Goal: Transaction & Acquisition: Subscribe to service/newsletter

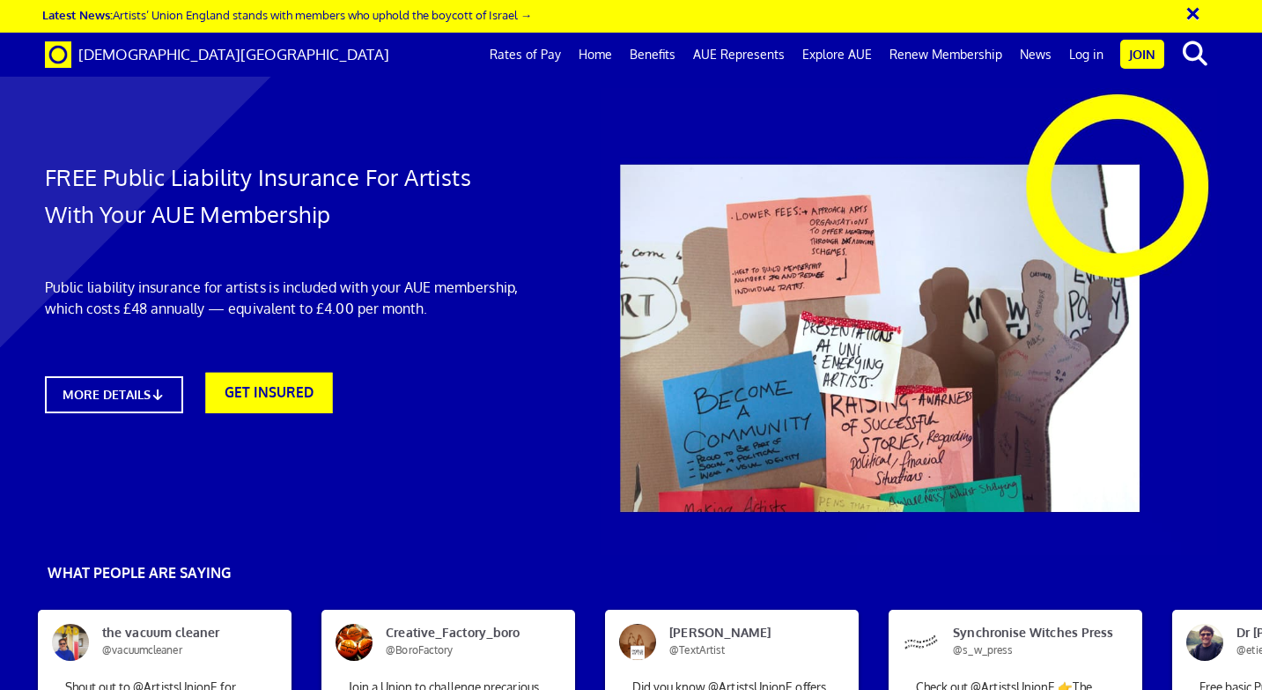
click at [278, 387] on link "GET INSURED" at bounding box center [269, 393] width 127 height 41
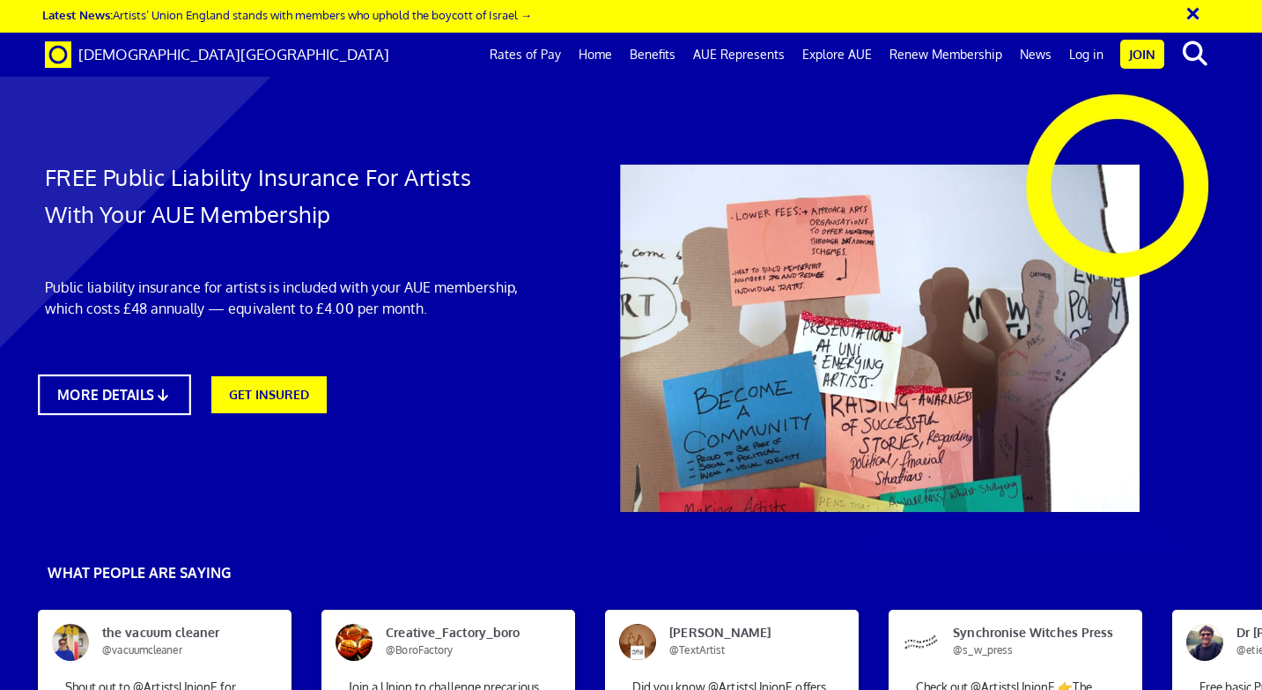
click at [128, 385] on link "MORE DETAILS" at bounding box center [114, 394] width 152 height 41
click at [663, 51] on link "Benefits" at bounding box center [652, 55] width 63 height 44
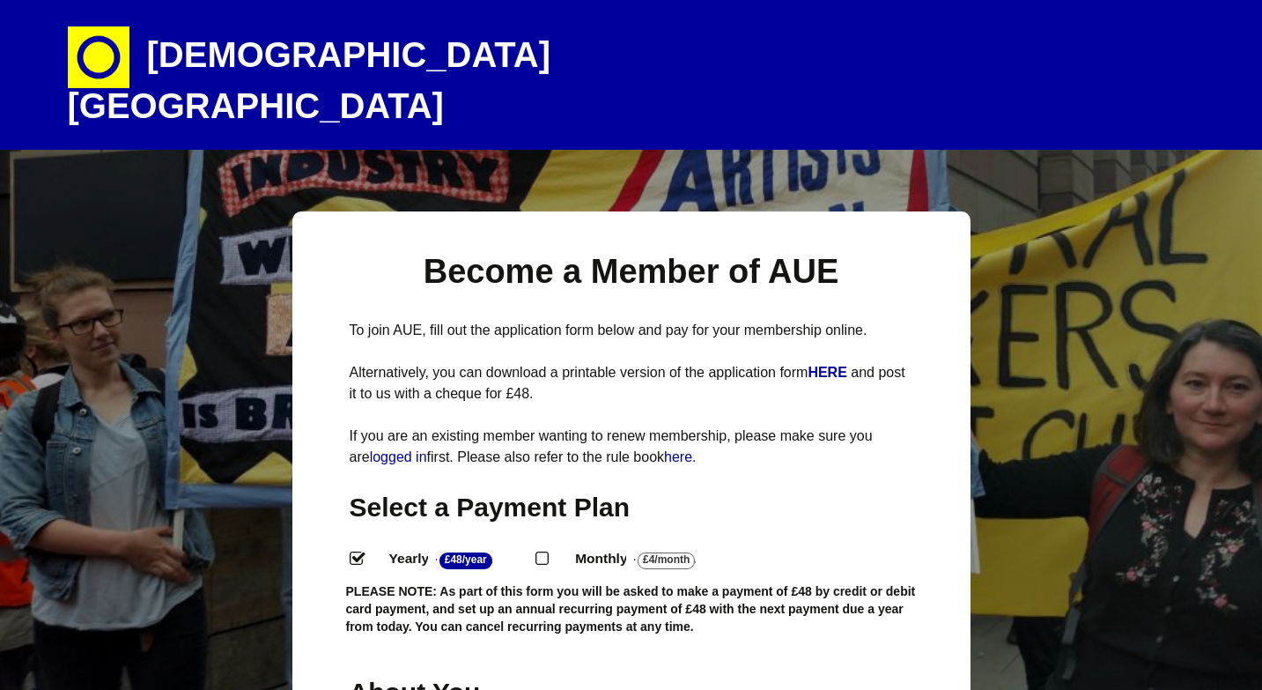
select select
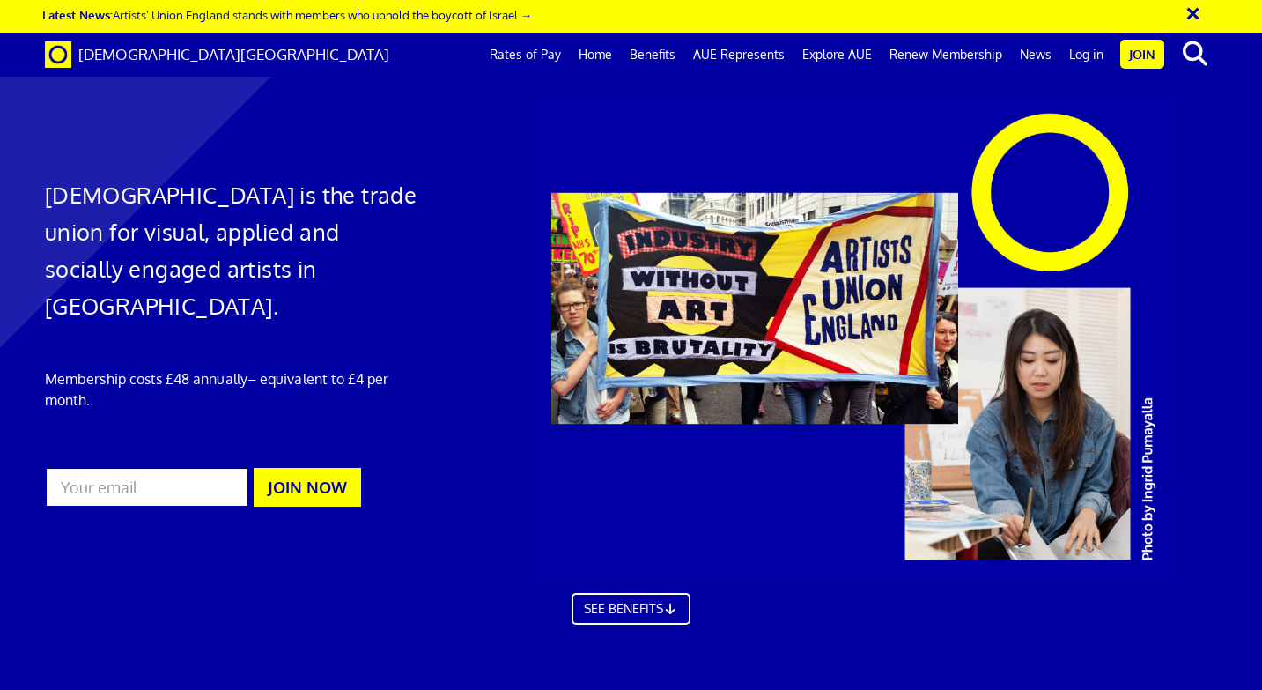
scroll to position [0, 10]
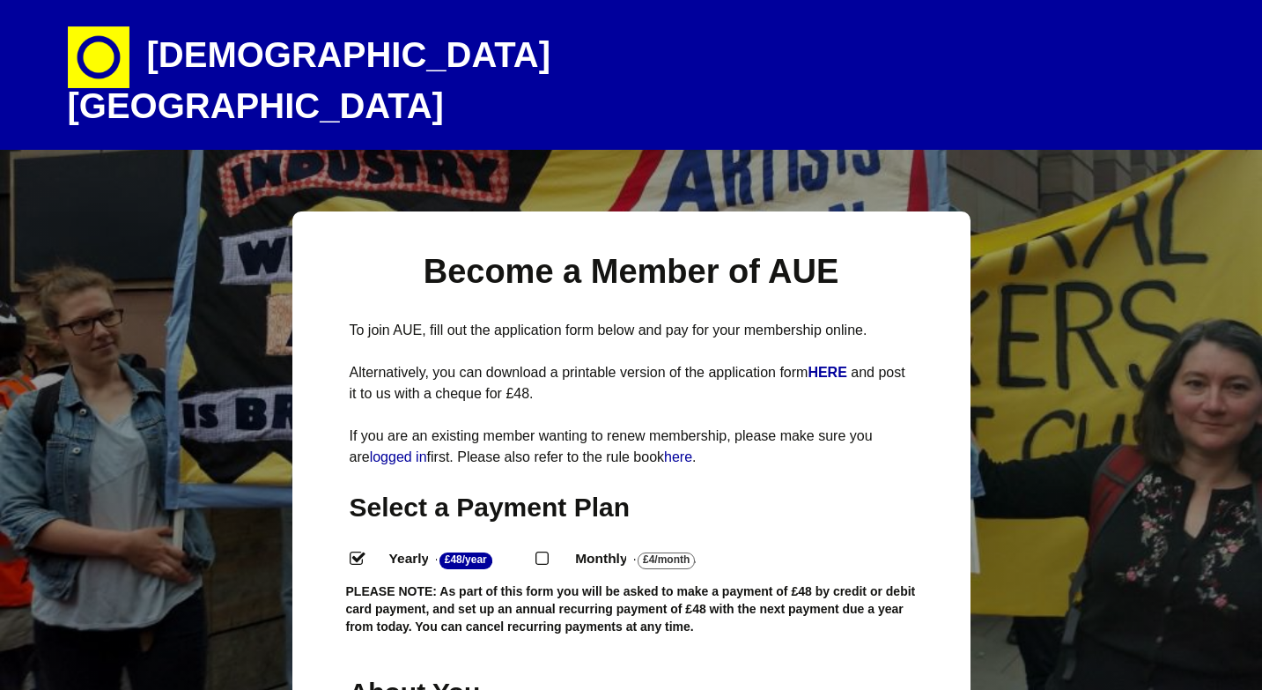
select select
click at [879, 490] on h2 "Select a Payment Plan" at bounding box center [632, 507] width 564 height 34
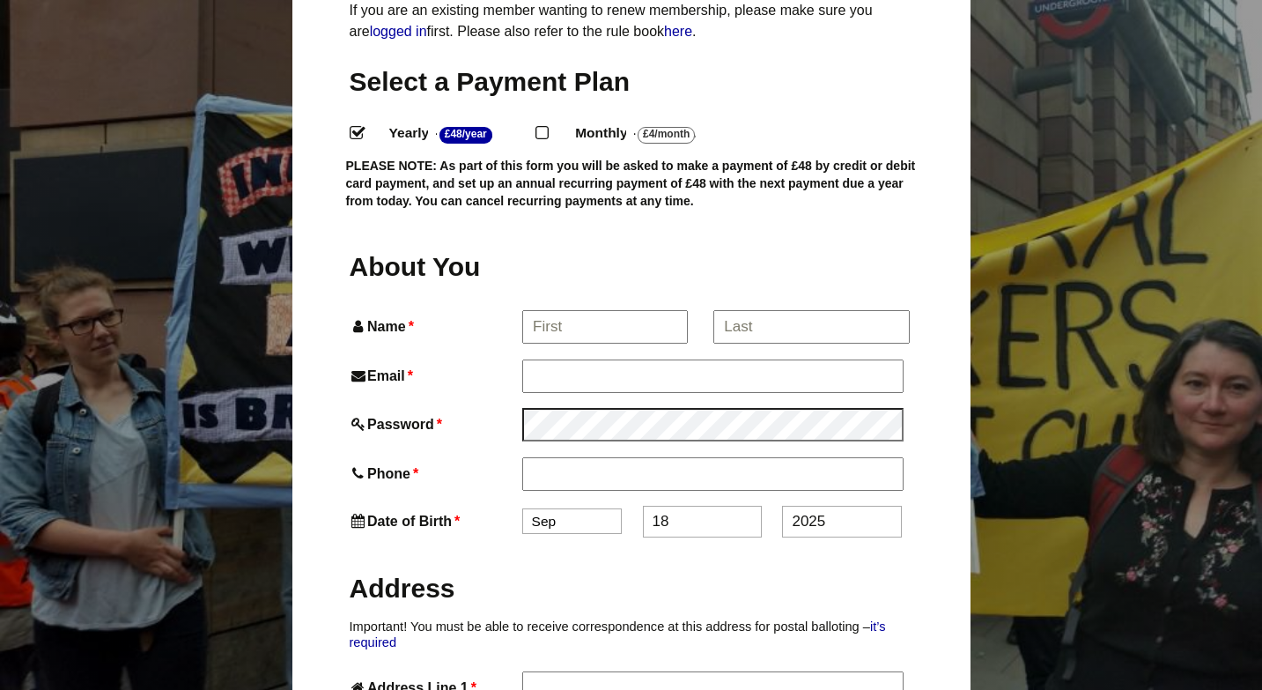
scroll to position [429, 0]
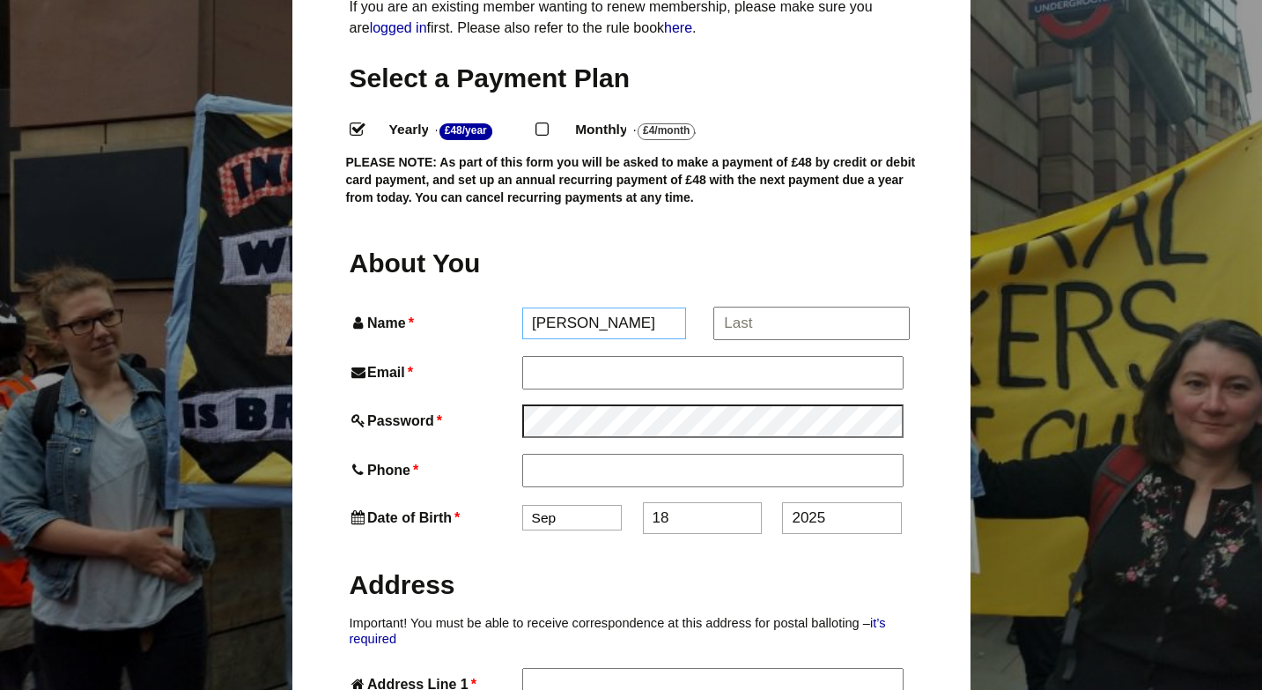
type input "Adam"
type input "King"
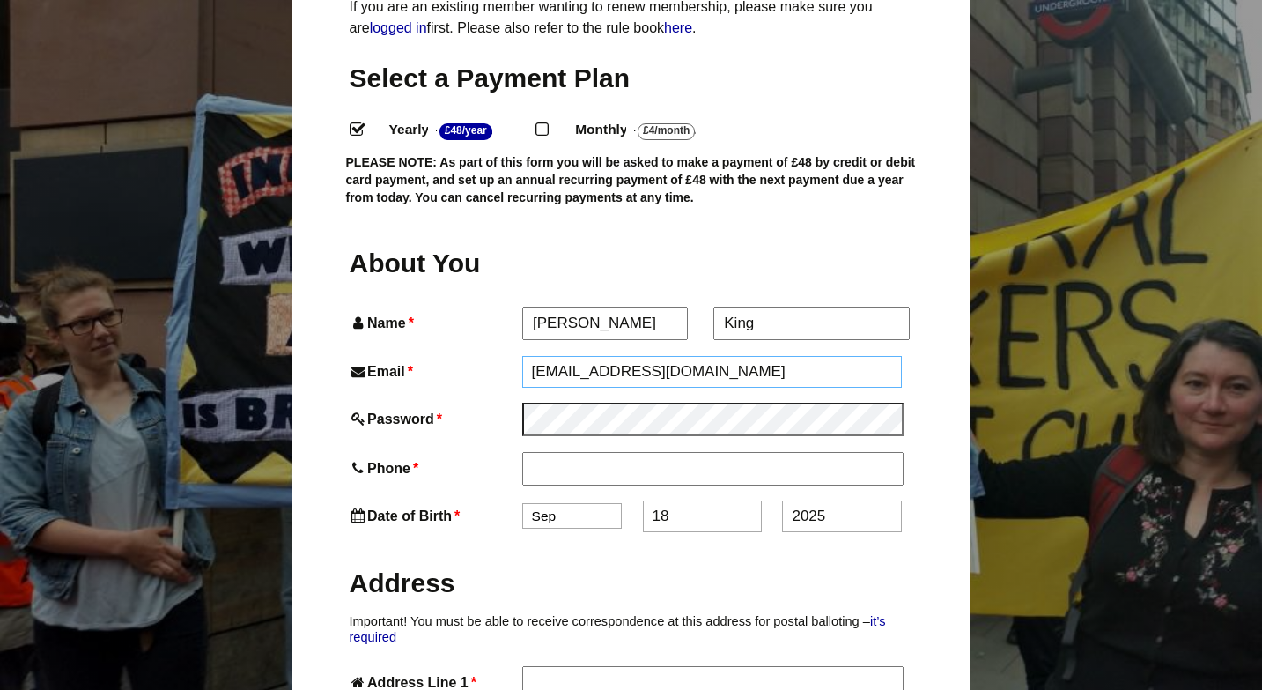
type input "akadam2003@yahoo.co.uk"
click at [442, 409] on span "*" at bounding box center [438, 421] width 8 height 24
click at [428, 409] on label "Password *" at bounding box center [434, 421] width 169 height 24
click at [442, 409] on span "*" at bounding box center [438, 421] width 8 height 24
click at [352, 413] on icon at bounding box center [359, 420] width 18 height 14
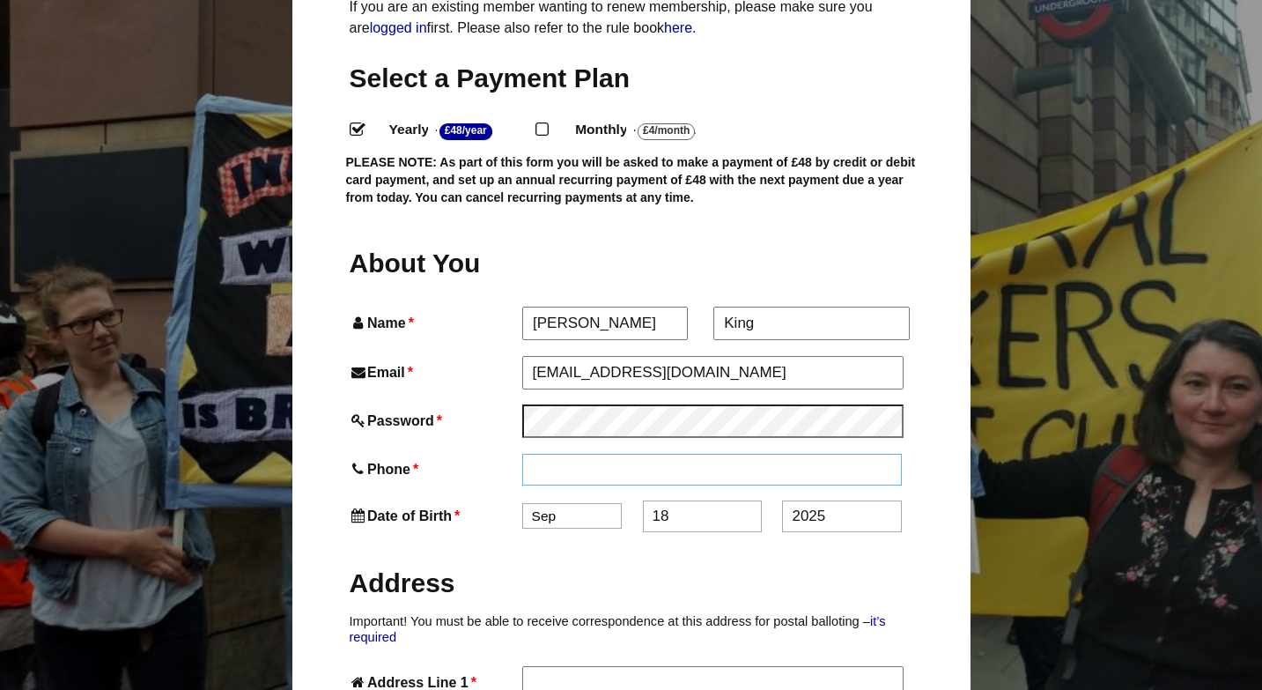
click at [538, 454] on input "Phone *" at bounding box center [712, 470] width 380 height 32
type input "07949902094"
select select "2"
type input "1"
type input "22"
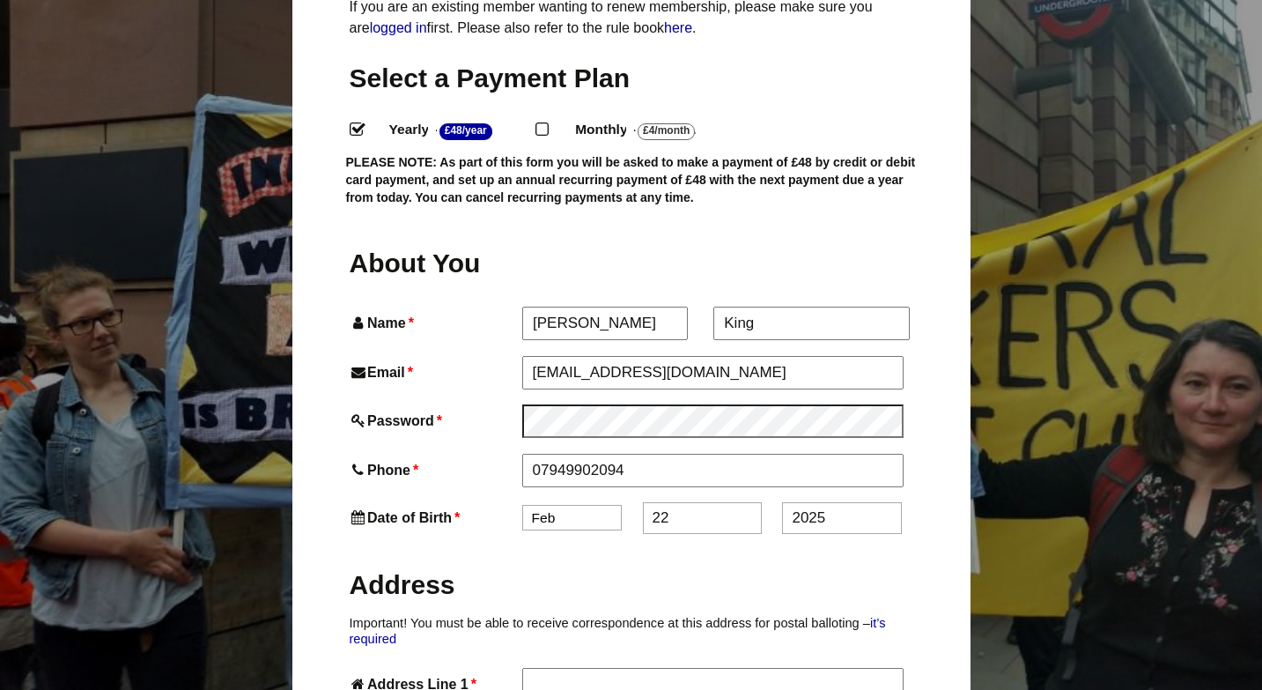
drag, startPoint x: 833, startPoint y: 483, endPoint x: 785, endPoint y: 483, distance: 48.4
click at [785, 502] on input "2025" at bounding box center [841, 518] width 119 height 32
type input "1971"
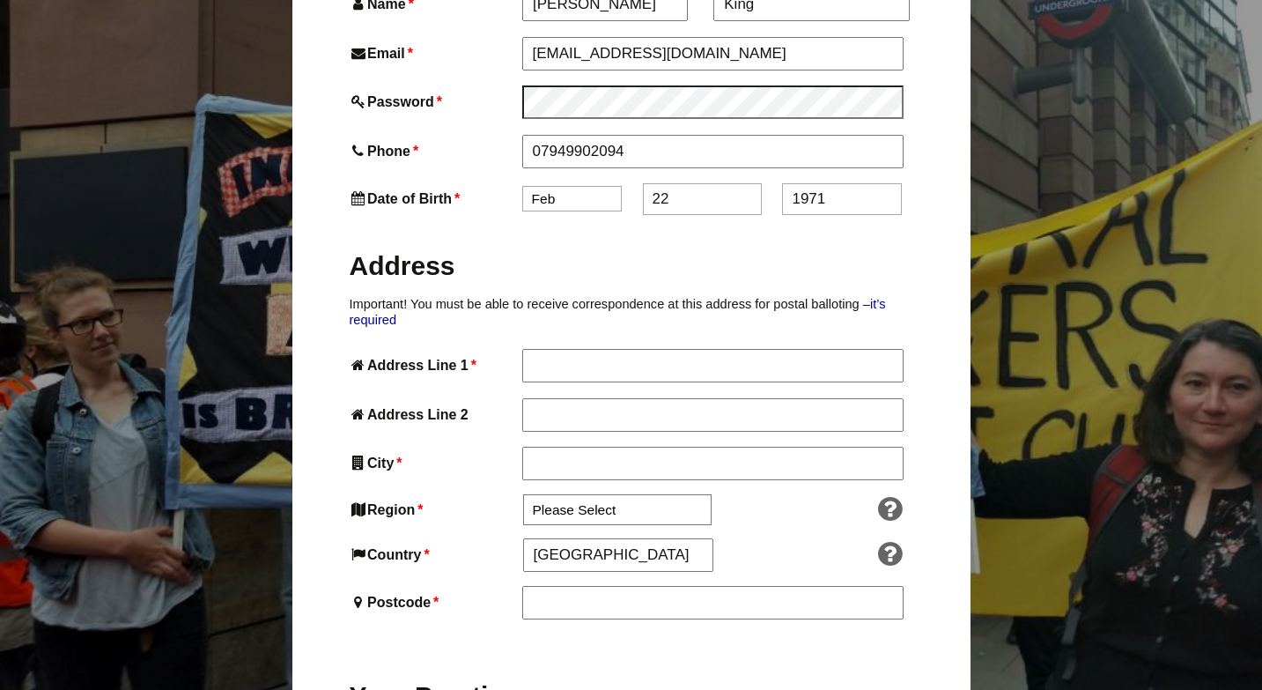
scroll to position [750, 0]
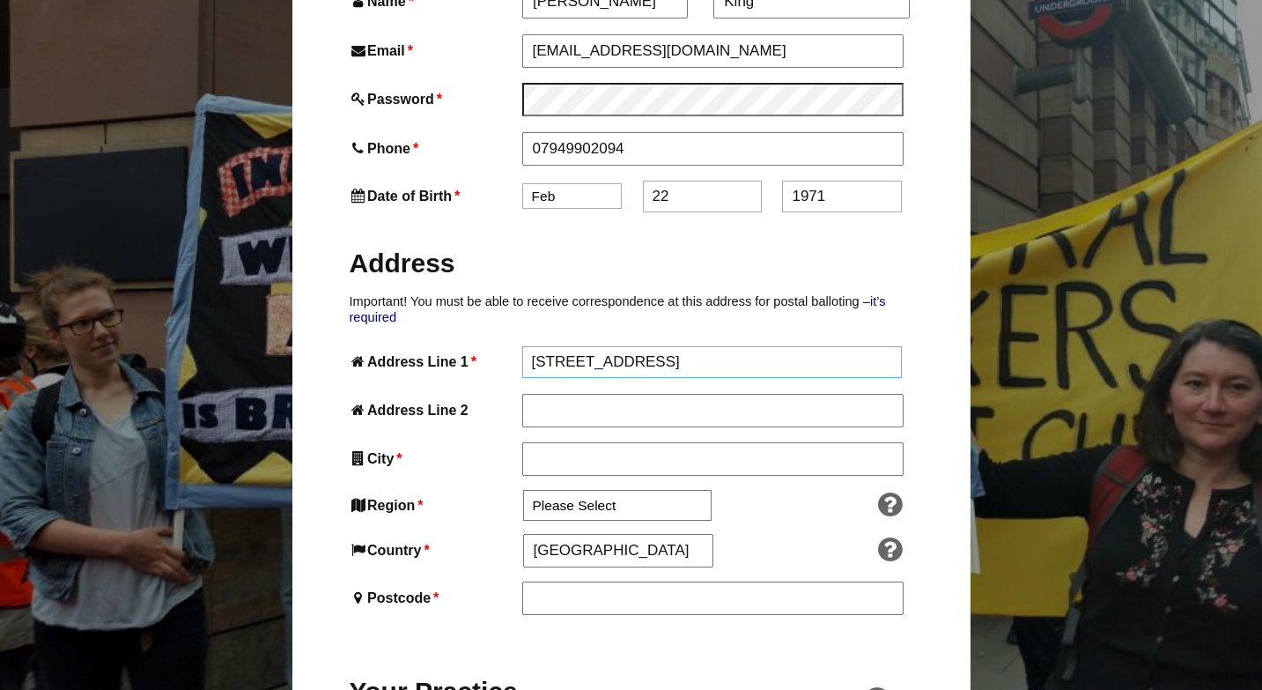
type input "81 Copenhagen way"
type input "n"
type input "[GEOGRAPHIC_DATA]"
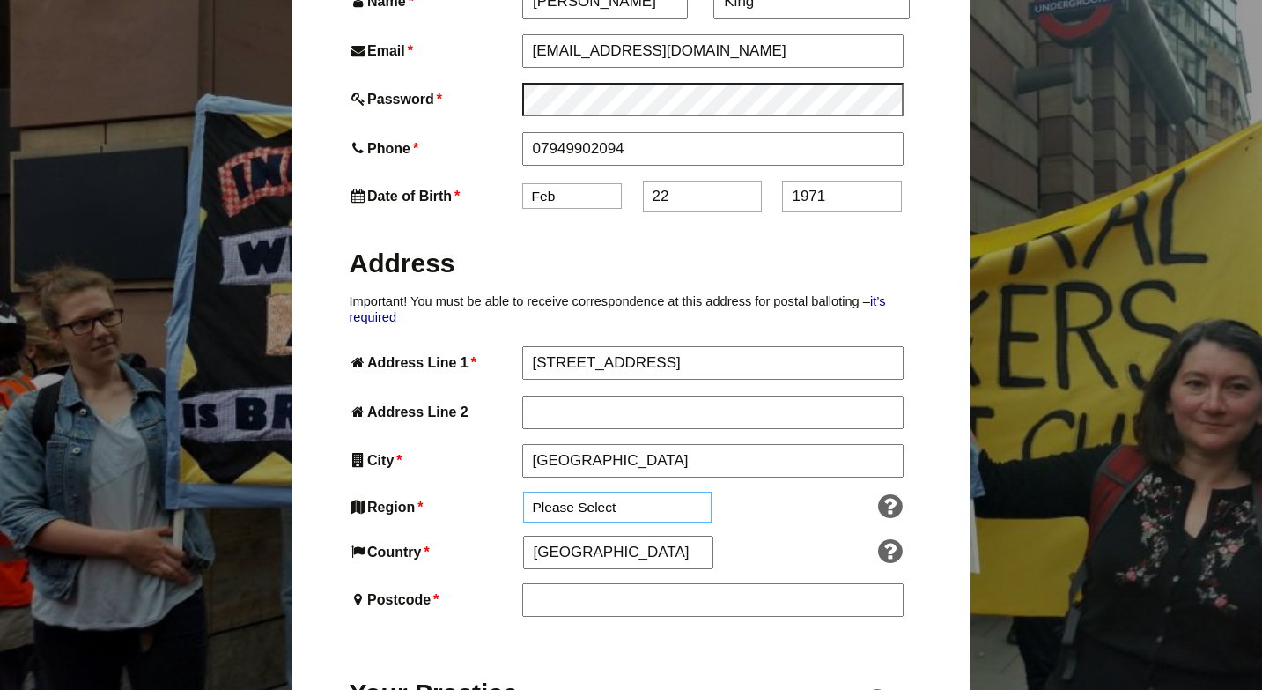
select select "East of [GEOGRAPHIC_DATA]"
type input "NR3 2RB"
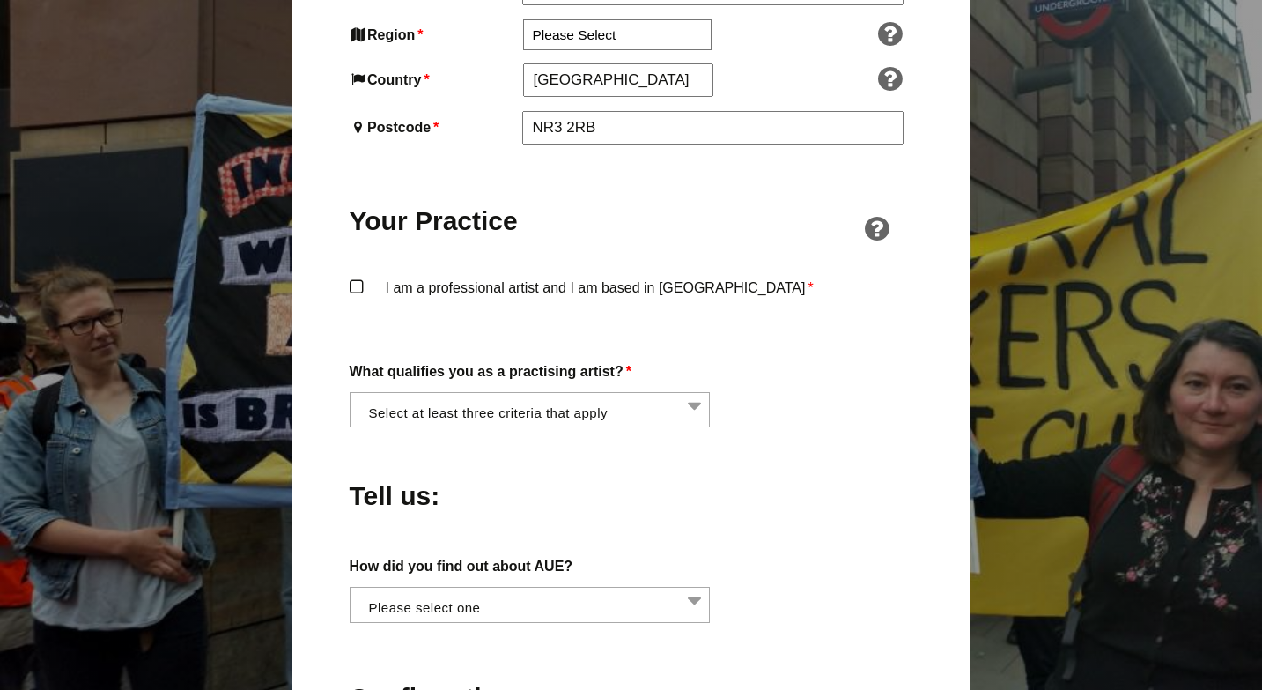
scroll to position [1223, 0]
click at [358, 275] on label "I am a professional artist and I am based in England *" at bounding box center [632, 301] width 564 height 53
click at [0, 0] on input "I am a professional artist and I am based in England *" at bounding box center [0, 0] width 0 height 0
click at [695, 392] on li at bounding box center [535, 407] width 361 height 30
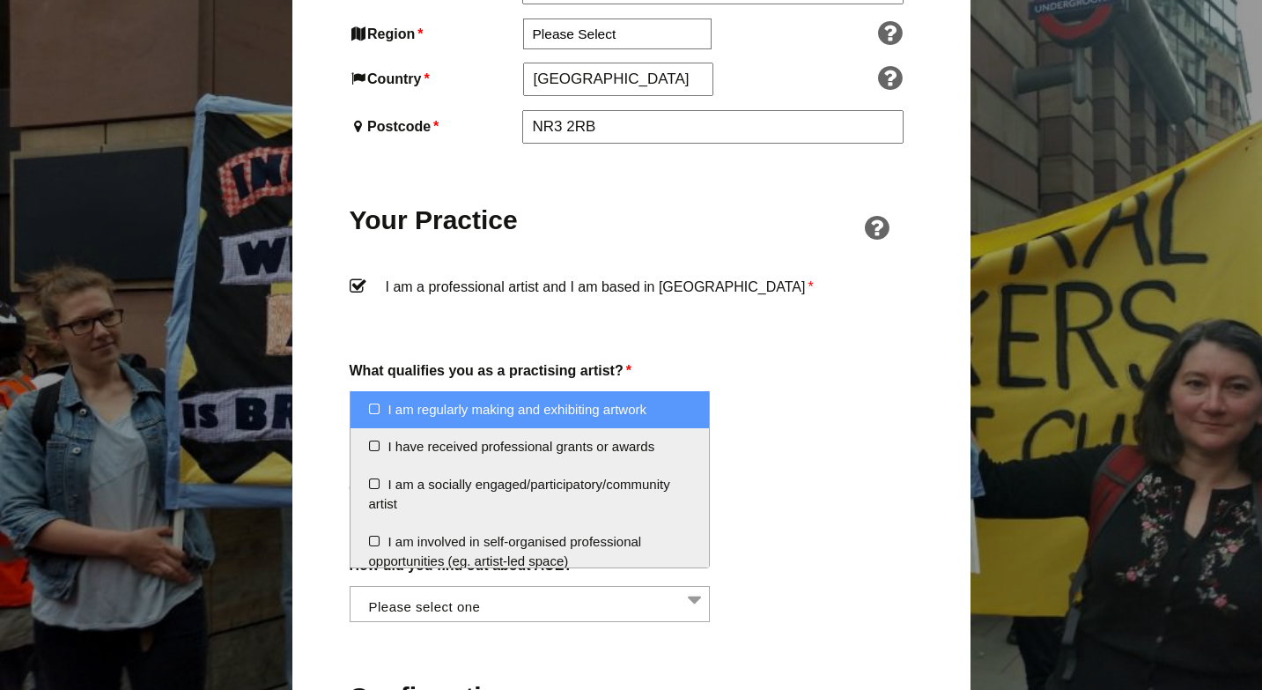
click at [374, 406] on li "I am regularly making and exhibiting artwork" at bounding box center [530, 410] width 359 height 38
select select "regularly_making_and_exhibiting_artwork"
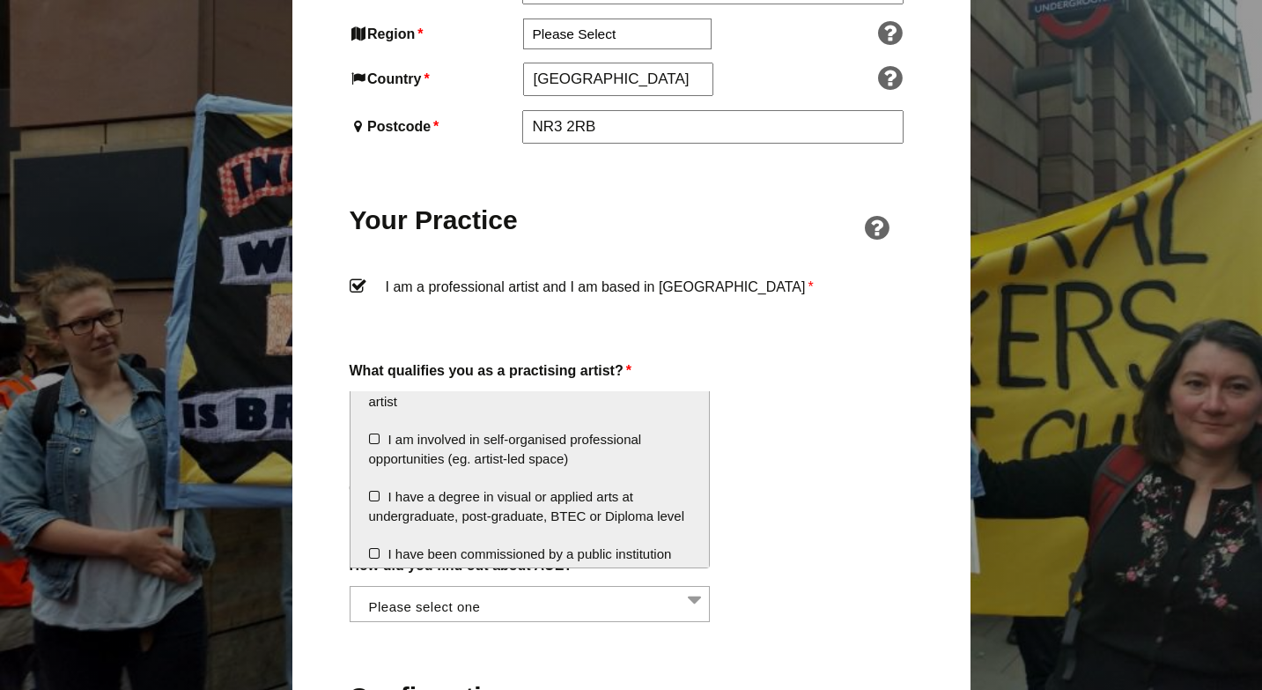
scroll to position [139, 0]
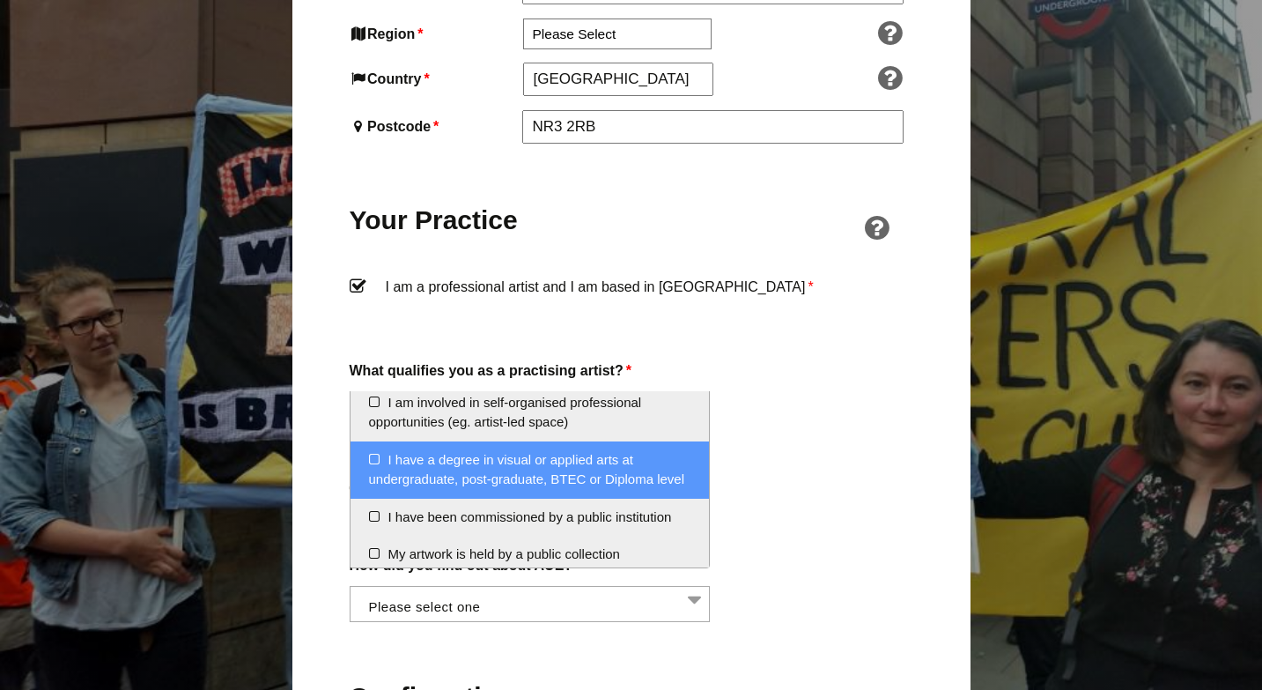
click at [376, 460] on li "I have a degree in visual or applied arts at undergraduate, post-graduate, BTEC…" at bounding box center [530, 469] width 359 height 57
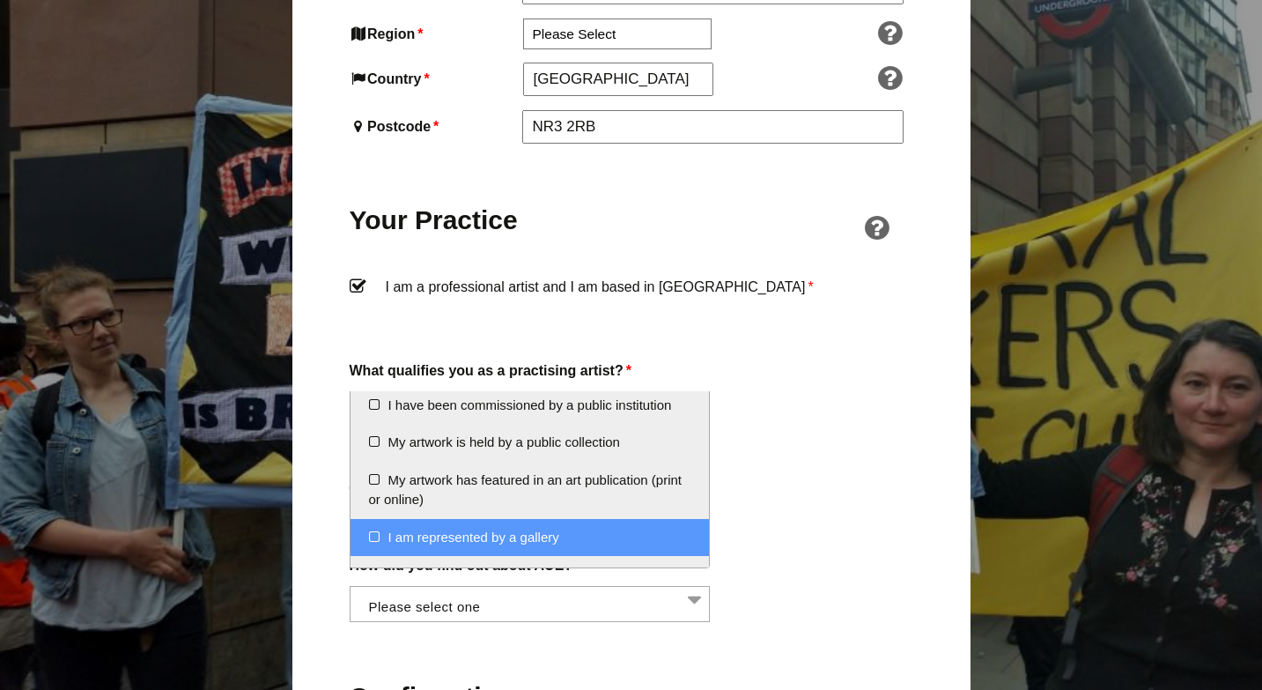
scroll to position [254, 0]
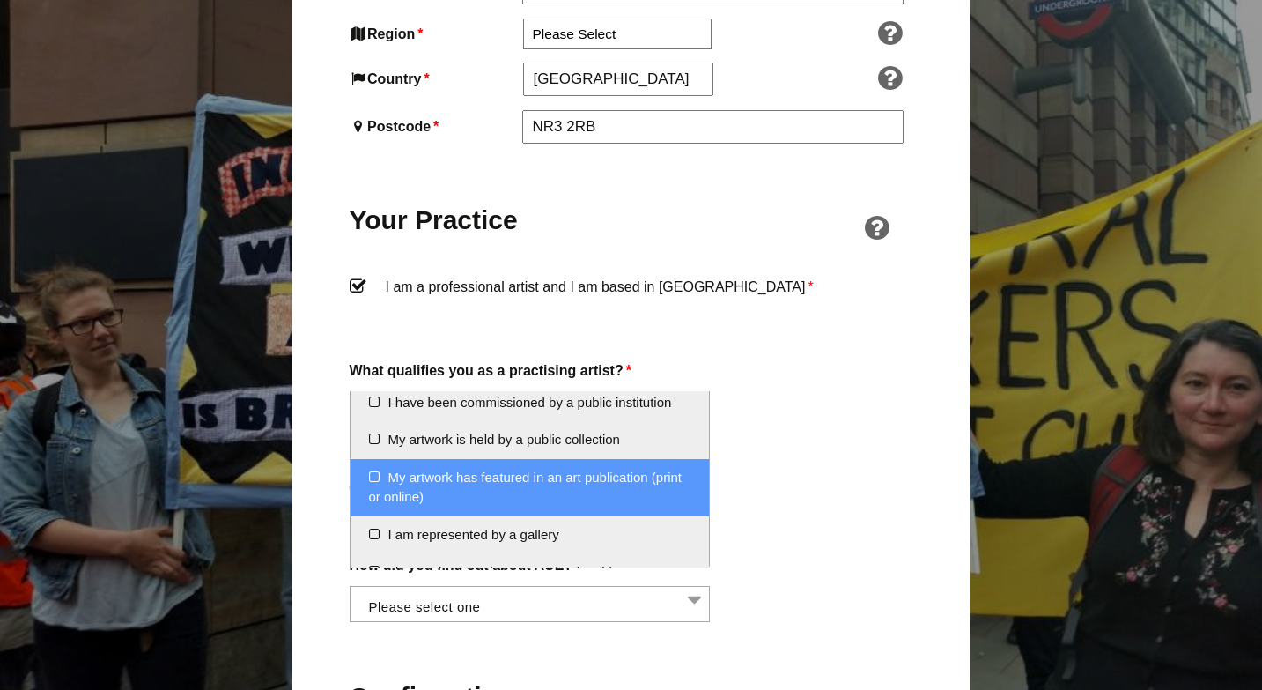
click at [373, 475] on li "My artwork has featured in an art publication (print or online)" at bounding box center [530, 487] width 359 height 57
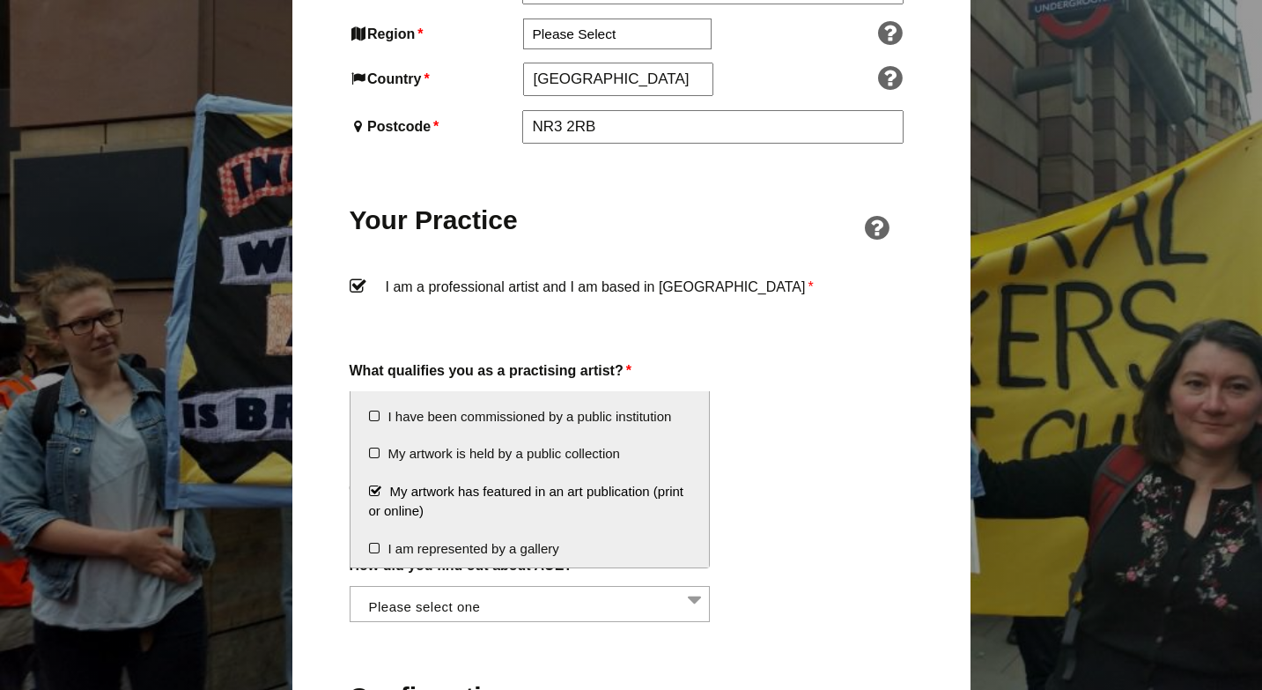
scroll to position [291, 0]
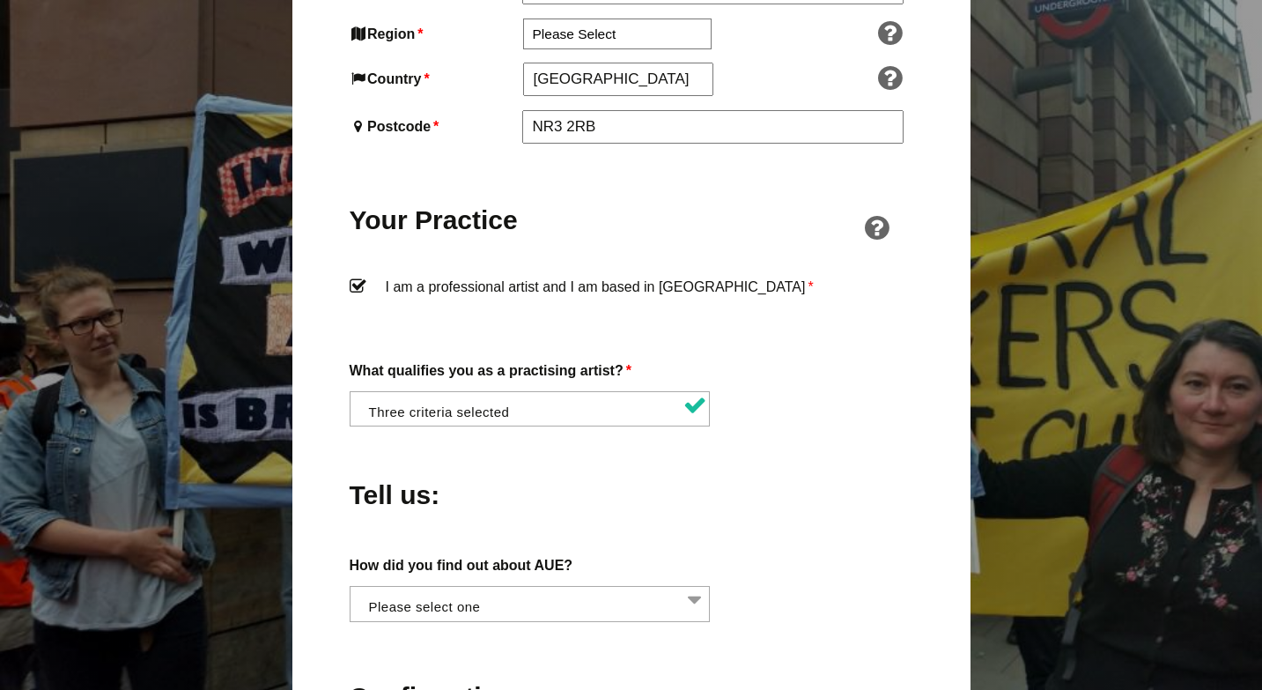
click at [775, 553] on label "How did you find out about AUE?" at bounding box center [632, 565] width 564 height 24
click at [351, 586] on select "Word of mouth Facebook Twitter Other social media National Press Specialist art…" at bounding box center [350, 596] width 1 height 21
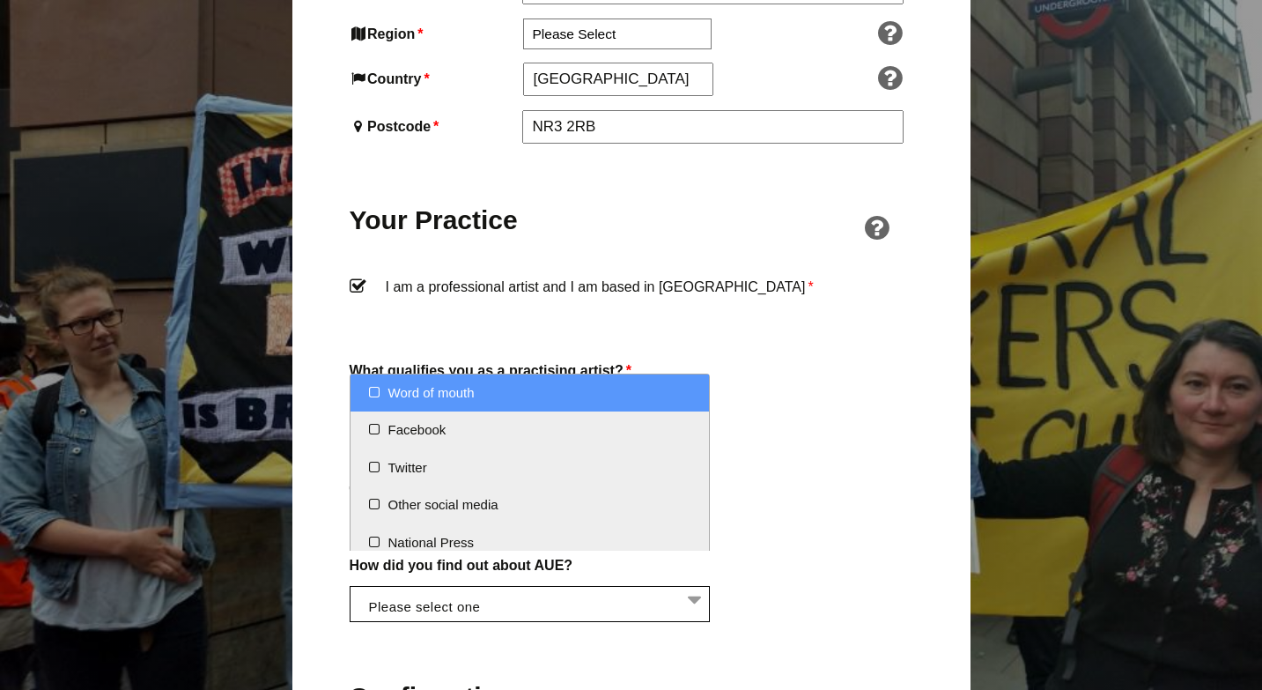
click at [752, 553] on label "How did you find out about AUE?" at bounding box center [632, 565] width 564 height 24
click at [351, 586] on select "Word of mouth Facebook Twitter Other social media National Press Specialist art…" at bounding box center [350, 596] width 1 height 21
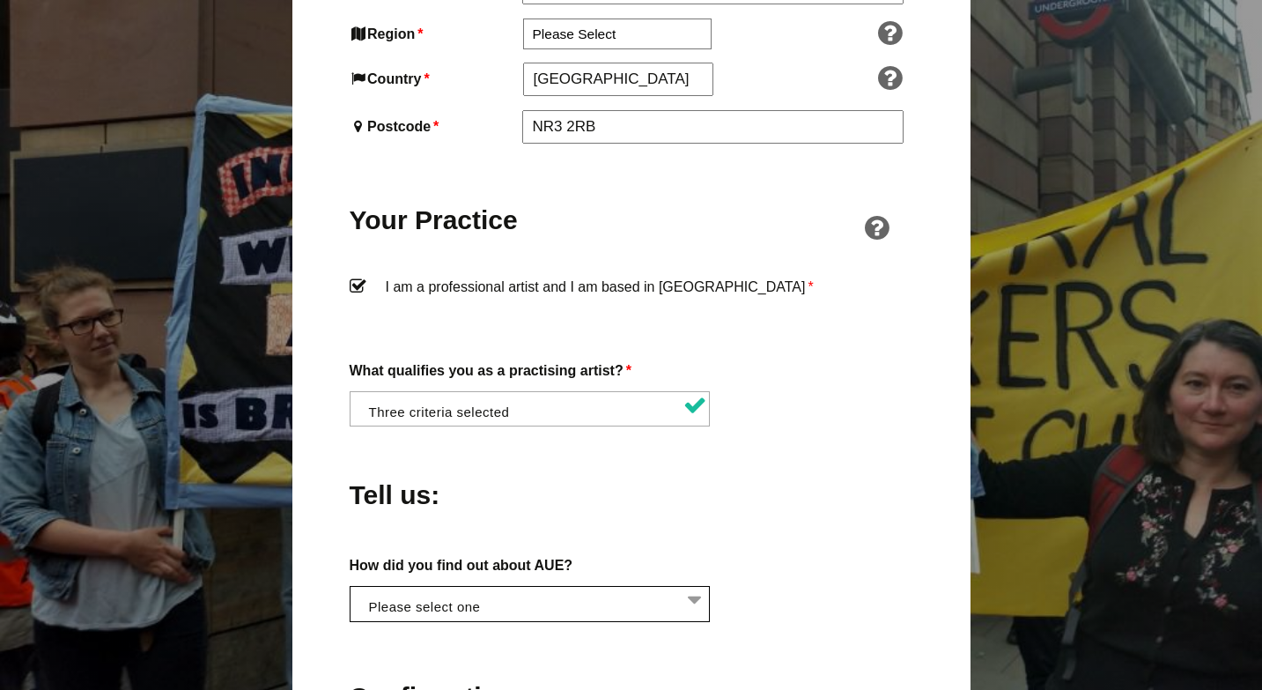
click at [697, 587] on li at bounding box center [535, 602] width 361 height 30
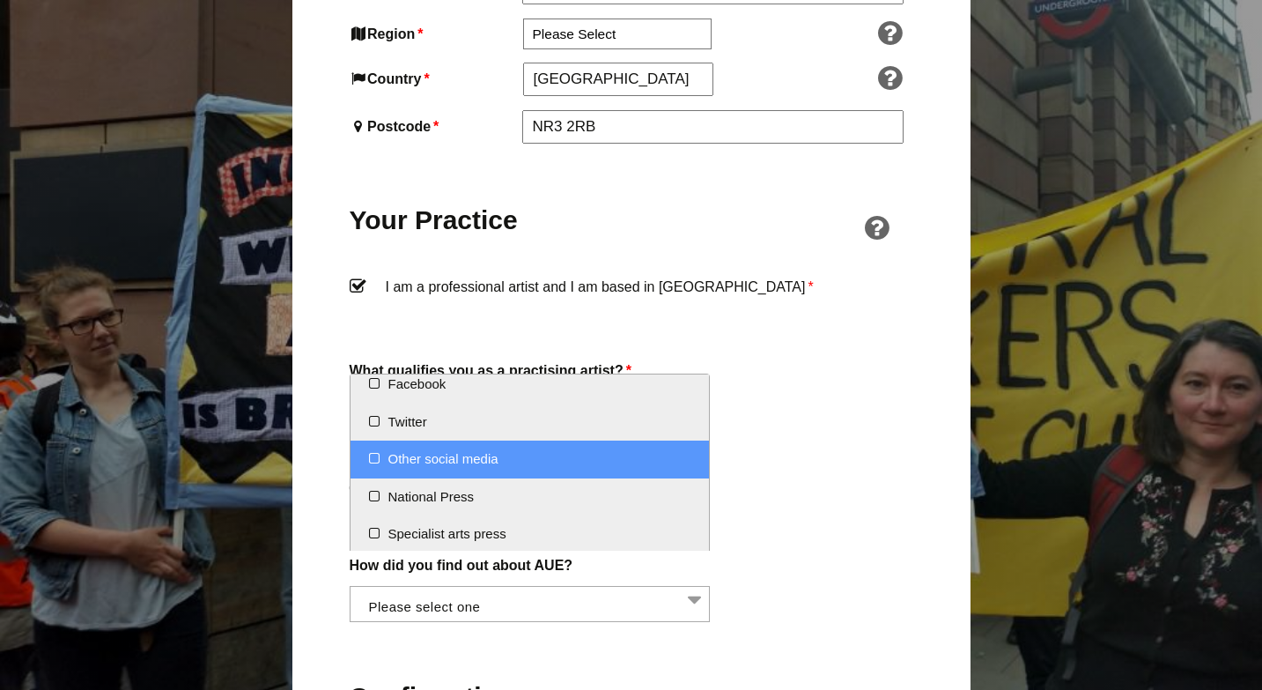
scroll to position [0, 0]
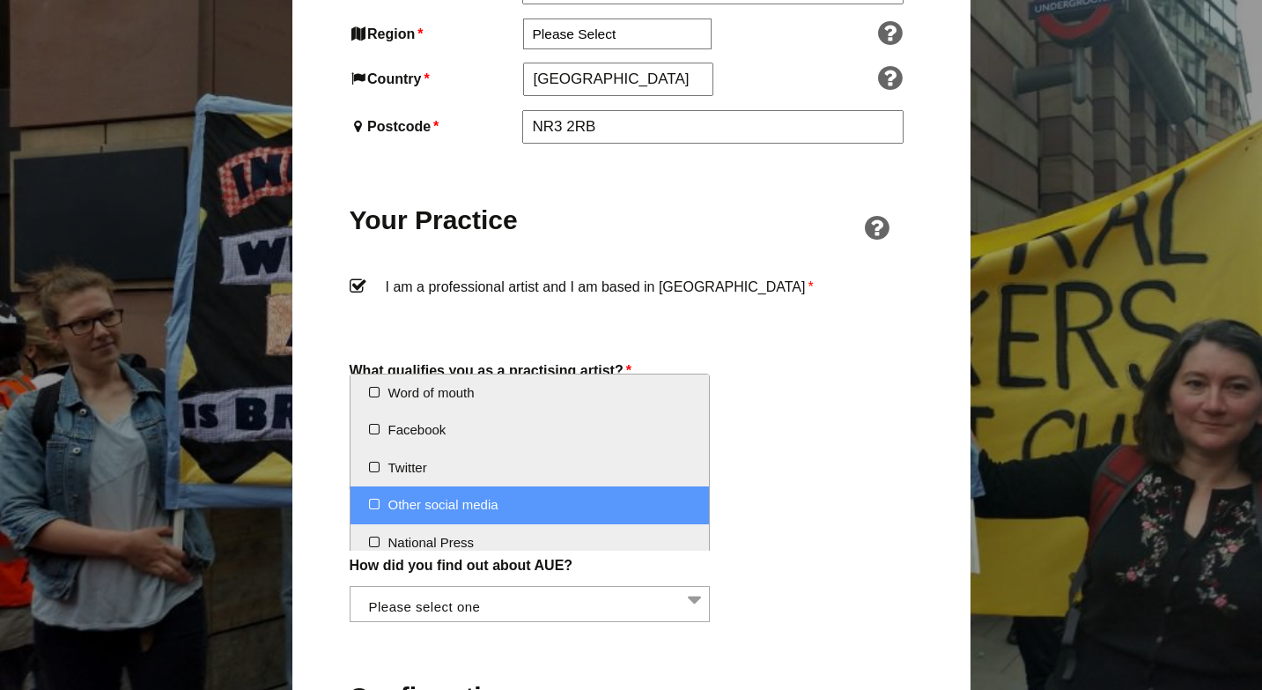
select select "Other social media"
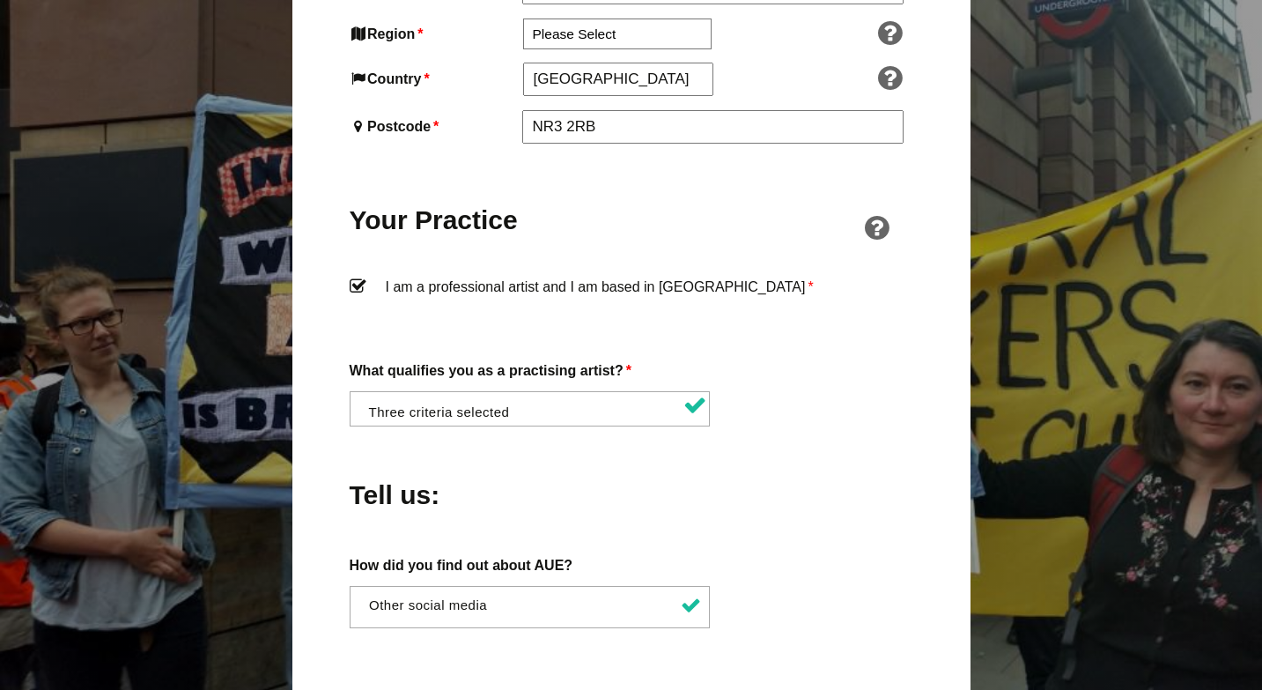
click at [850, 442] on div "Tell us:" at bounding box center [632, 490] width 564 height 96
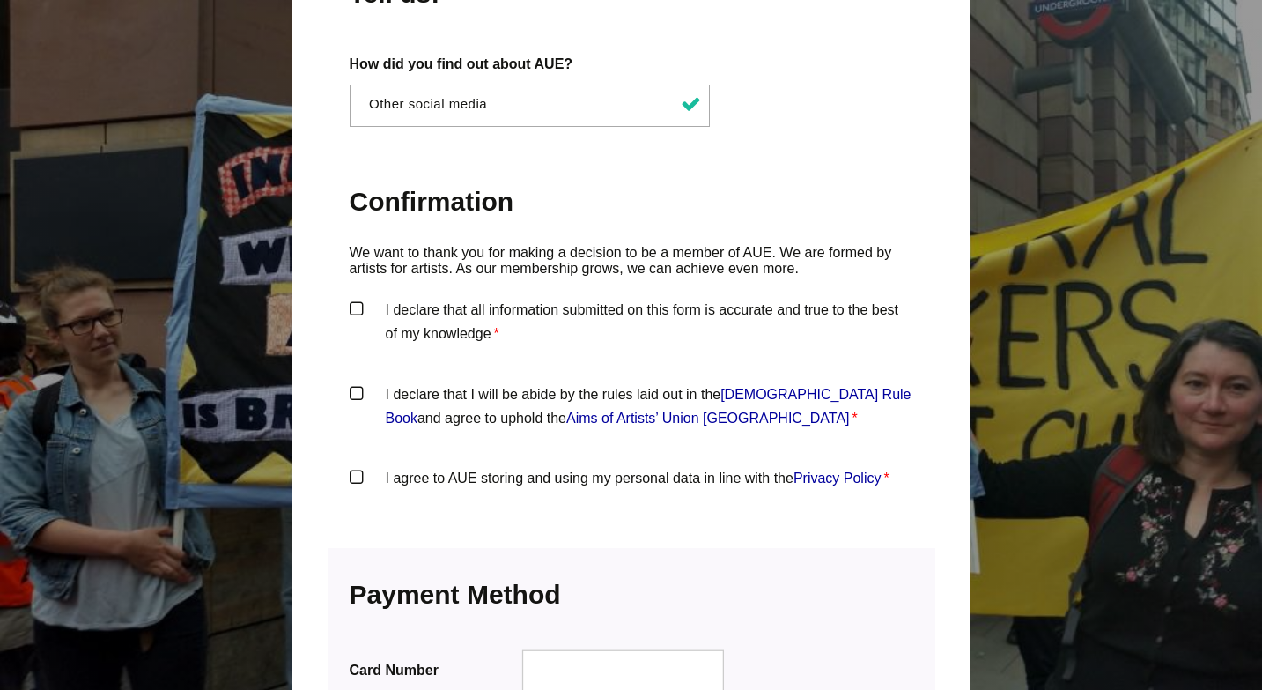
scroll to position [1730, 0]
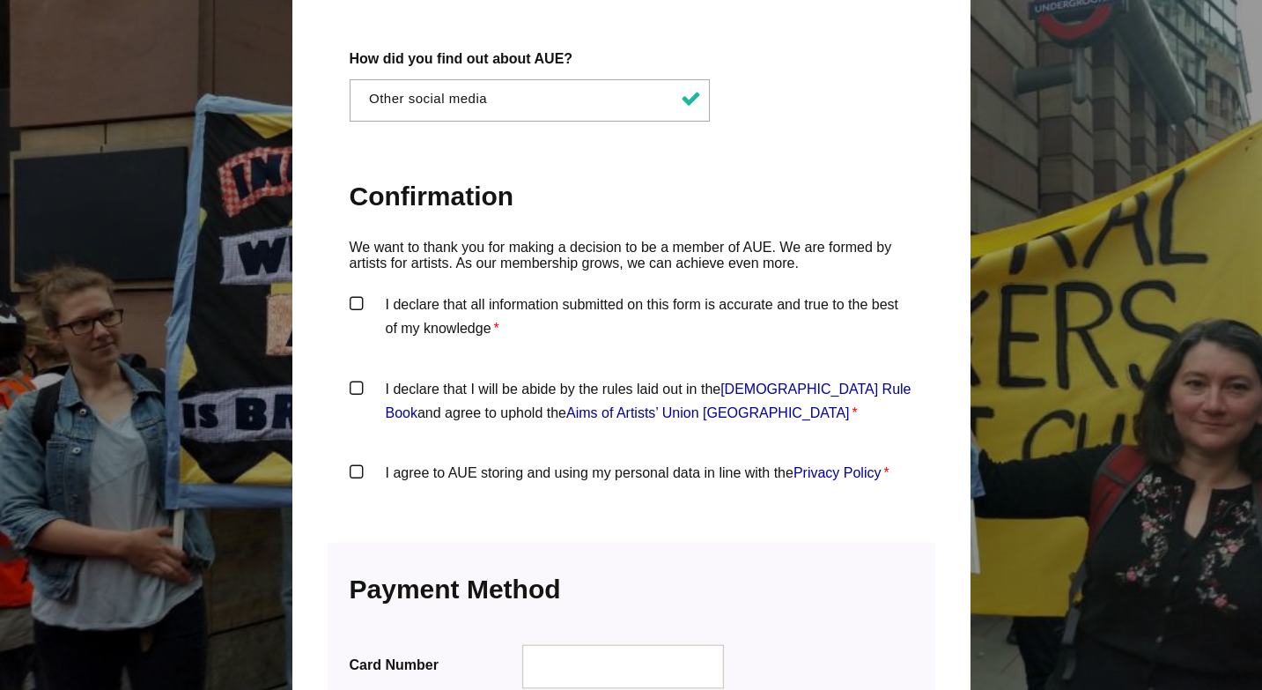
click at [359, 292] on label "I declare that all information submitted on this form is accurate and true to t…" at bounding box center [632, 318] width 564 height 53
click at [0, 0] on input "I declare that all information submitted on this form is accurate and true to t…" at bounding box center [0, 0] width 0 height 0
click at [820, 381] on link "Artists' Union England Rule Book" at bounding box center [649, 400] width 526 height 39
click at [789, 157] on label "Confirmation" at bounding box center [632, 198] width 564 height 83
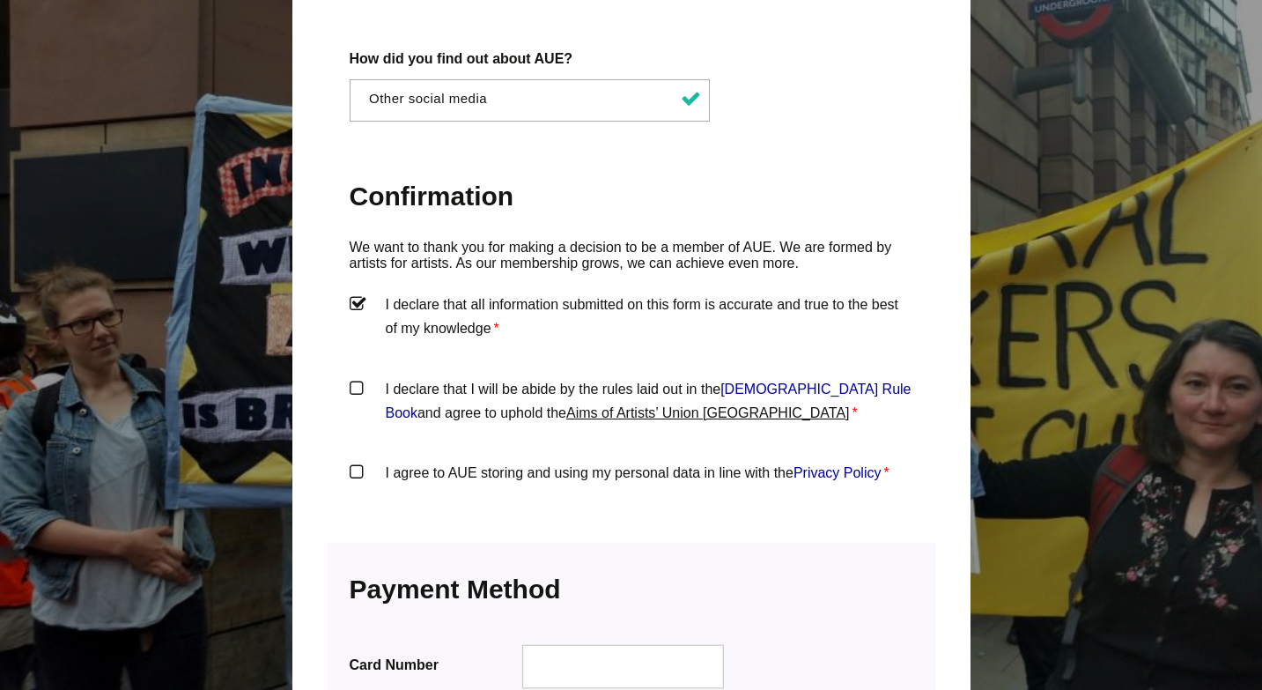
click at [740, 405] on link "Aims of Artists’ Union England" at bounding box center [708, 412] width 284 height 15
click at [723, 478] on div "I agree to AUE storing and using my personal data in line with the Privacy Poli…" at bounding box center [632, 495] width 564 height 69
click at [360, 377] on label "I declare that I will be abide by the rules laid out in the Artists' Union Engl…" at bounding box center [632, 403] width 564 height 53
click at [0, 0] on input "I declare that I will be abide by the rules laid out in the Artists' Union Engl…" at bounding box center [0, 0] width 0 height 0
click at [355, 461] on label "I agree to AUE storing and using my personal data in line with the Privacy Poli…" at bounding box center [632, 487] width 564 height 53
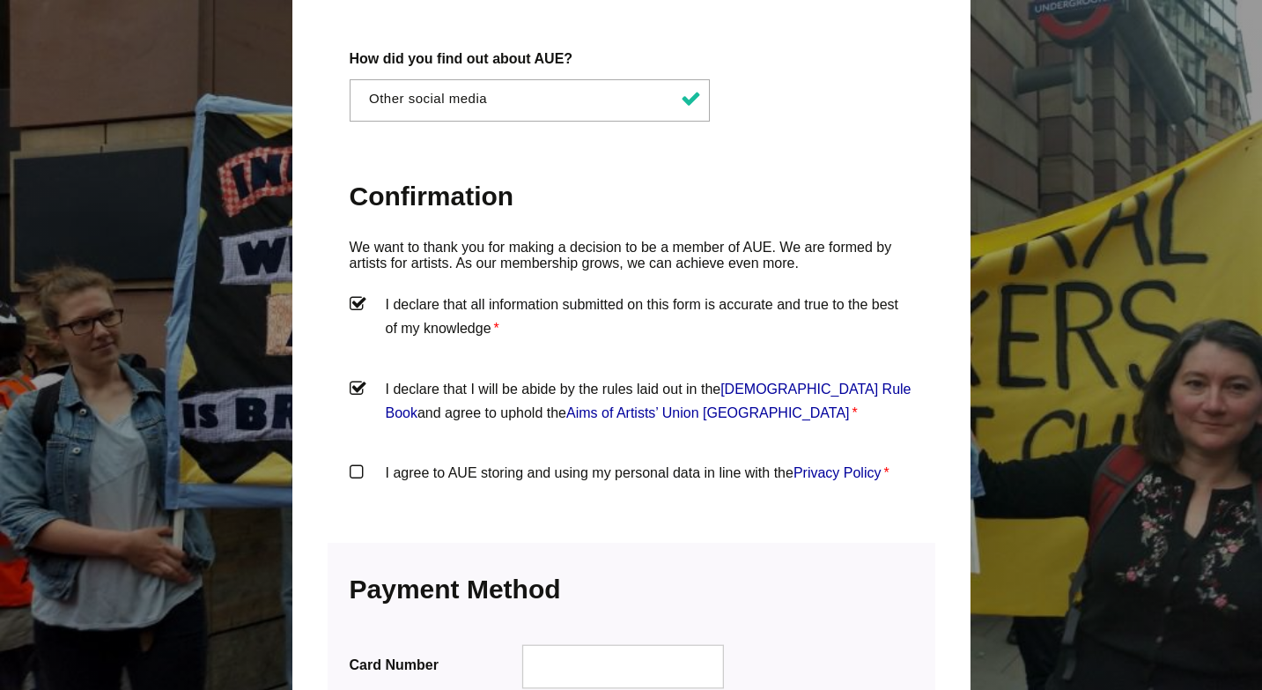
click at [0, 0] on input "I agree to AUE storing and using my personal data in line with the Privacy Poli…" at bounding box center [0, 0] width 0 height 0
click at [687, 476] on div "I agree to AUE storing and using my personal data in line with the Privacy Poli…" at bounding box center [632, 495] width 564 height 69
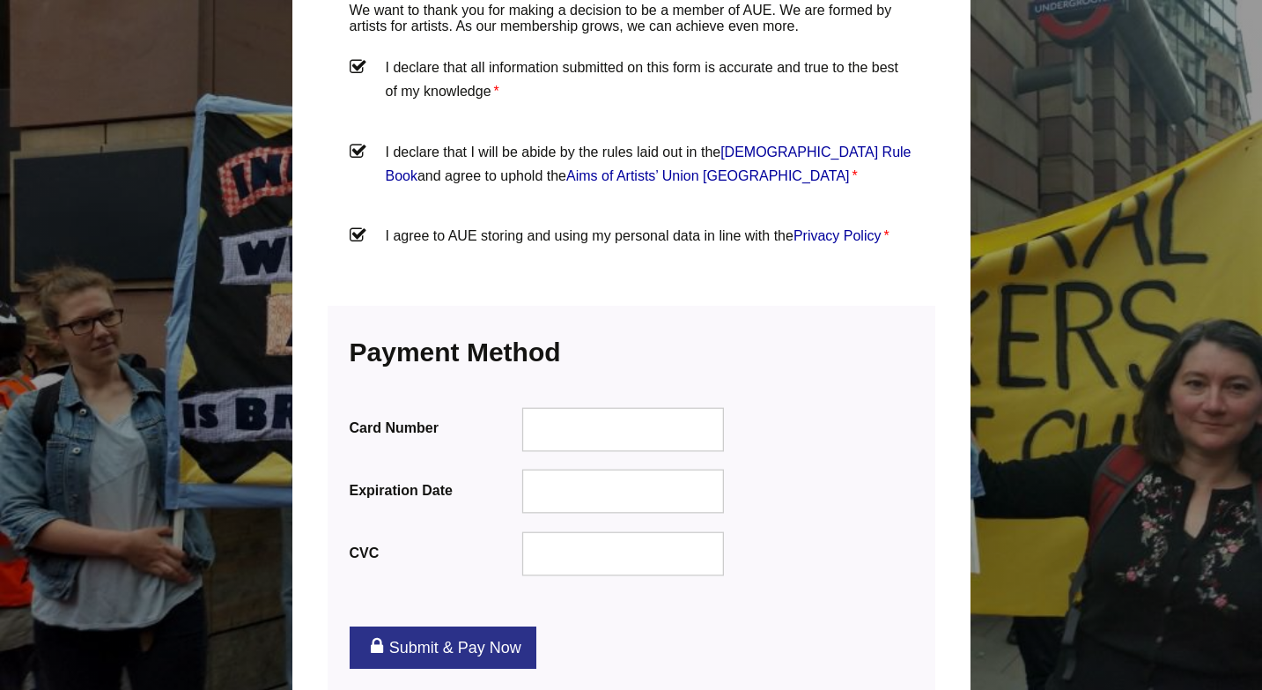
scroll to position [1969, 0]
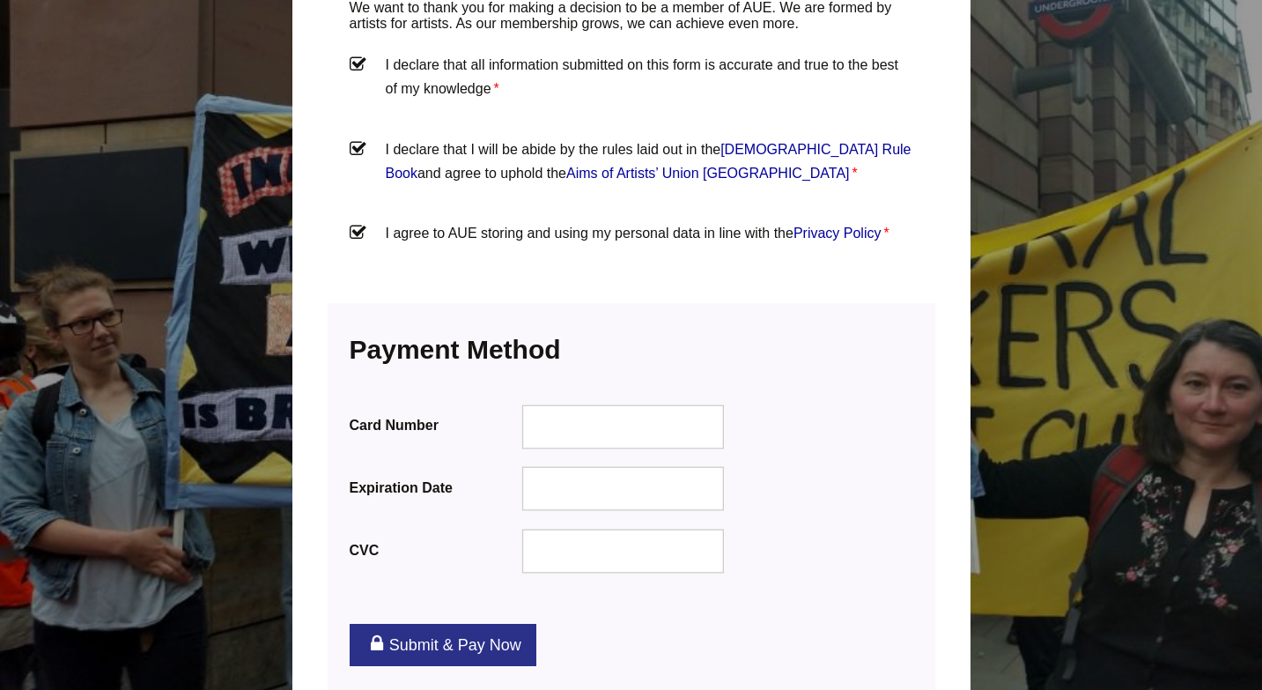
click at [604, 609] on div "Submit & Pay Now" at bounding box center [632, 645] width 608 height 78
click at [476, 624] on link "Submit & Pay Now" at bounding box center [443, 645] width 187 height 42
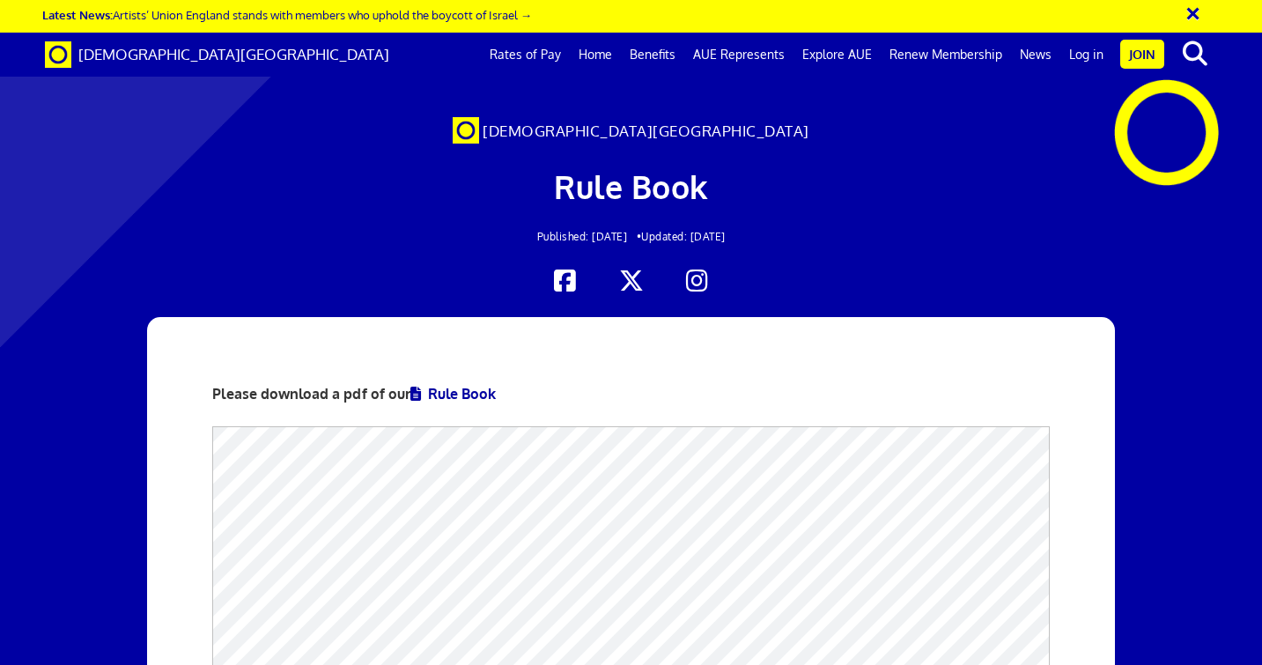
scroll to position [430, 0]
click at [1092, 317] on div "Please download a pdf of our Rule Book" at bounding box center [631, 669] width 968 height 704
click at [1104, 317] on div "Please download a pdf of our Rule Book" at bounding box center [631, 669] width 968 height 704
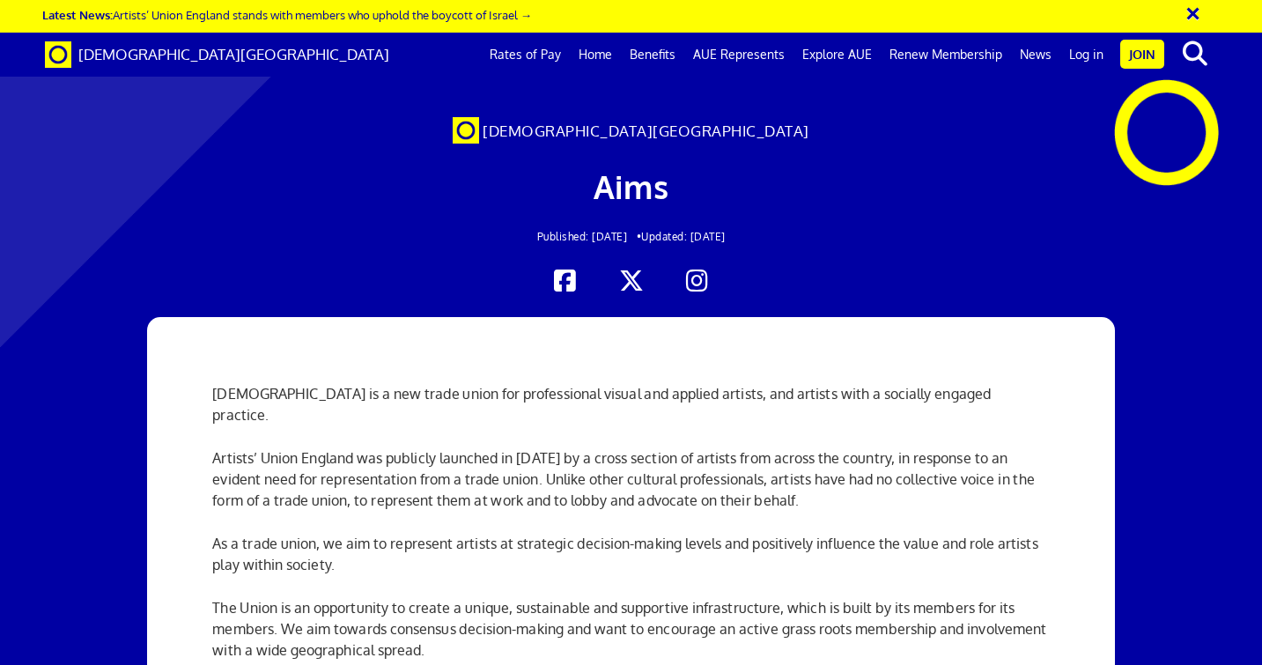
scroll to position [0, 10]
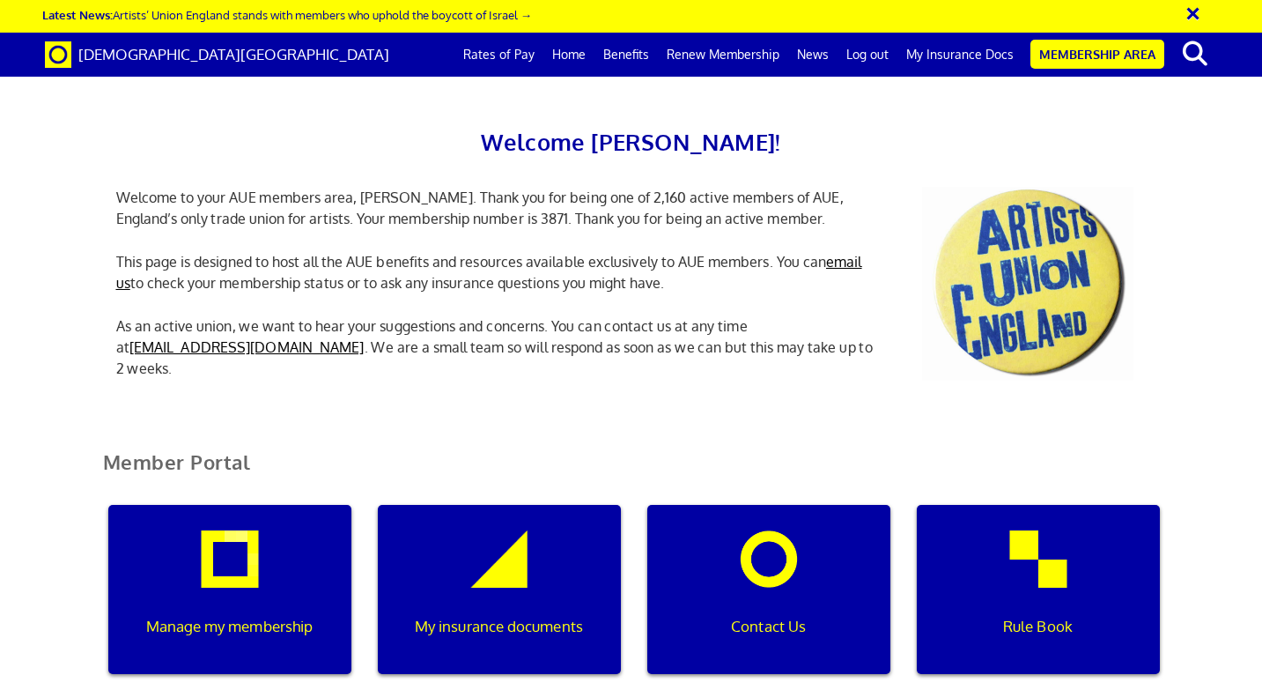
click at [862, 390] on div "Welcome [PERSON_NAME]! Welcome to your AUE members area, [PERSON_NAME]. Thank y…" at bounding box center [631, 239] width 1057 height 354
click at [511, 505] on div "My insurance documents" at bounding box center [499, 589] width 243 height 169
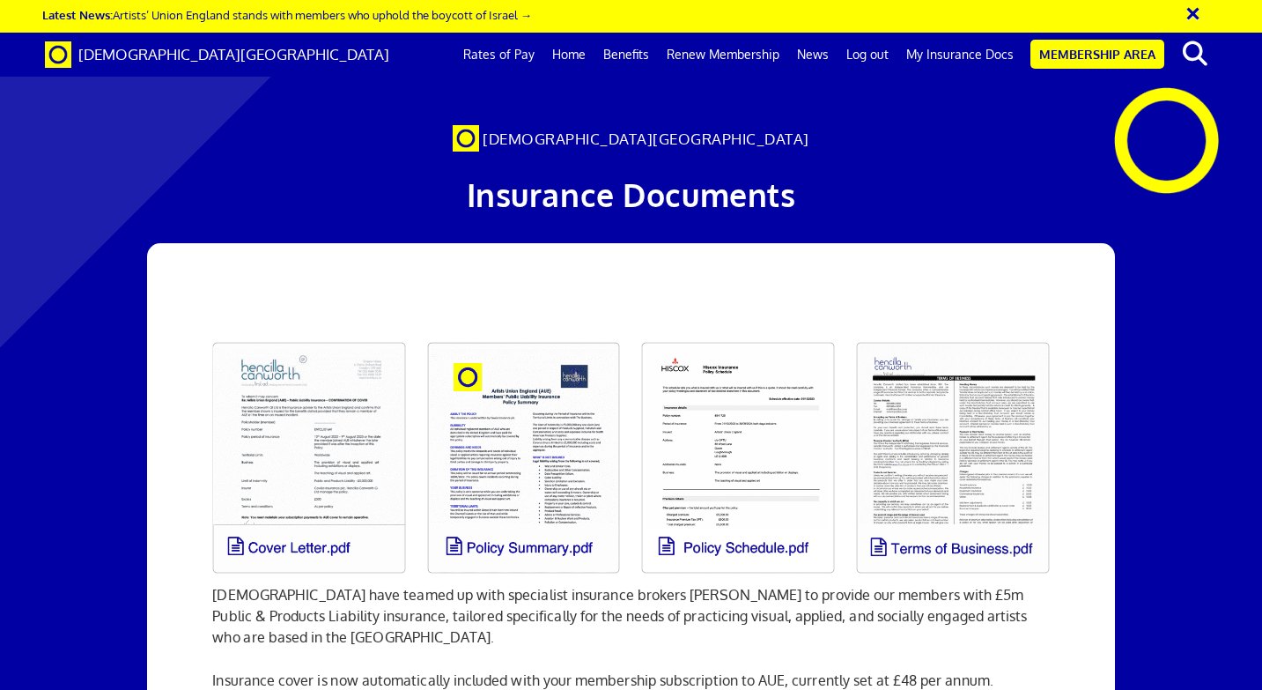
scroll to position [0, 10]
click at [311, 401] on link at bounding box center [309, 457] width 215 height 253
click at [560, 417] on link at bounding box center [524, 457] width 215 height 253
click at [541, 399] on link at bounding box center [524, 457] width 215 height 253
click at [587, 554] on link at bounding box center [524, 457] width 215 height 253
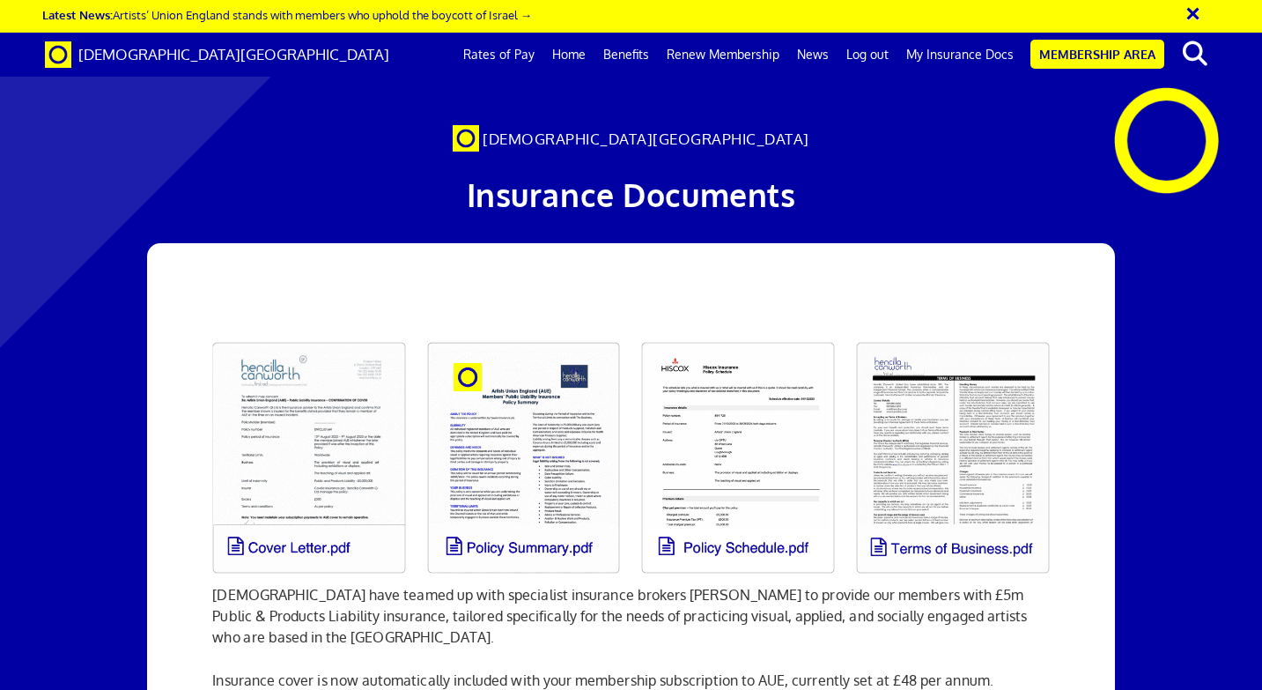
click at [569, 443] on link at bounding box center [524, 457] width 215 height 253
click at [540, 331] on link at bounding box center [524, 457] width 215 height 253
